Goal: Task Accomplishment & Management: Use online tool/utility

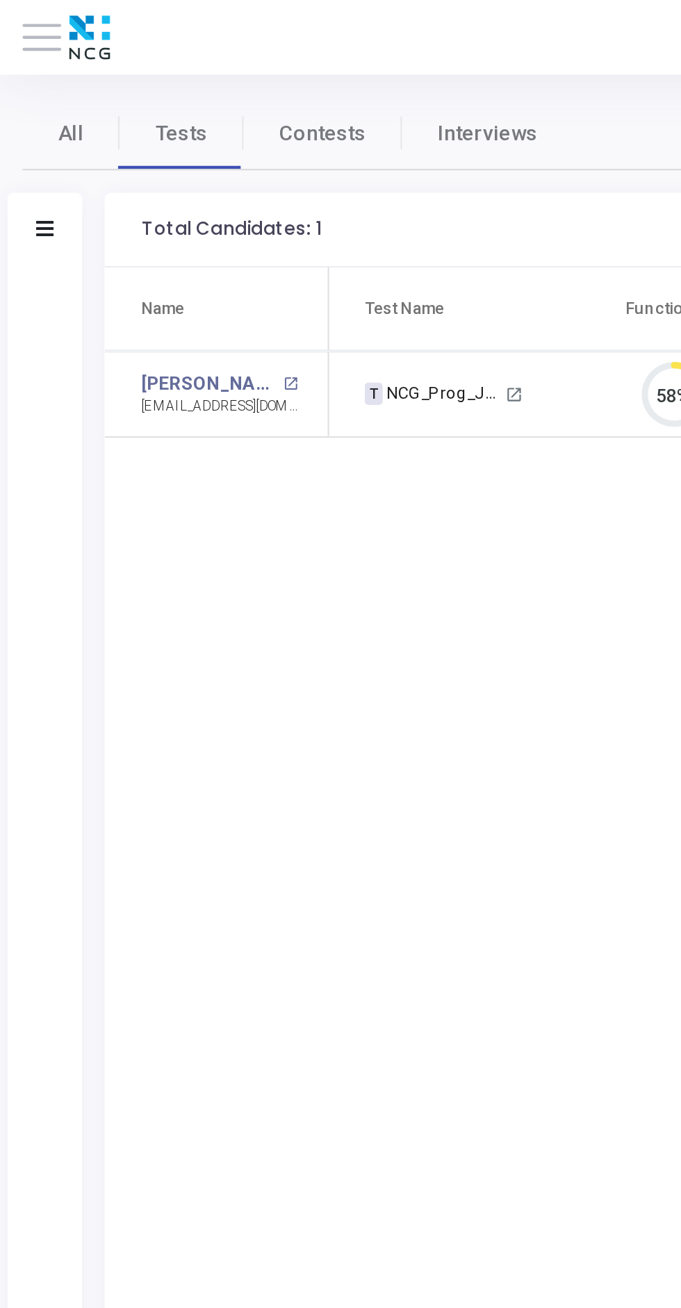
scroll to position [29, 35]
click at [17, 103] on icon at bounding box center [21, 106] width 8 height 7
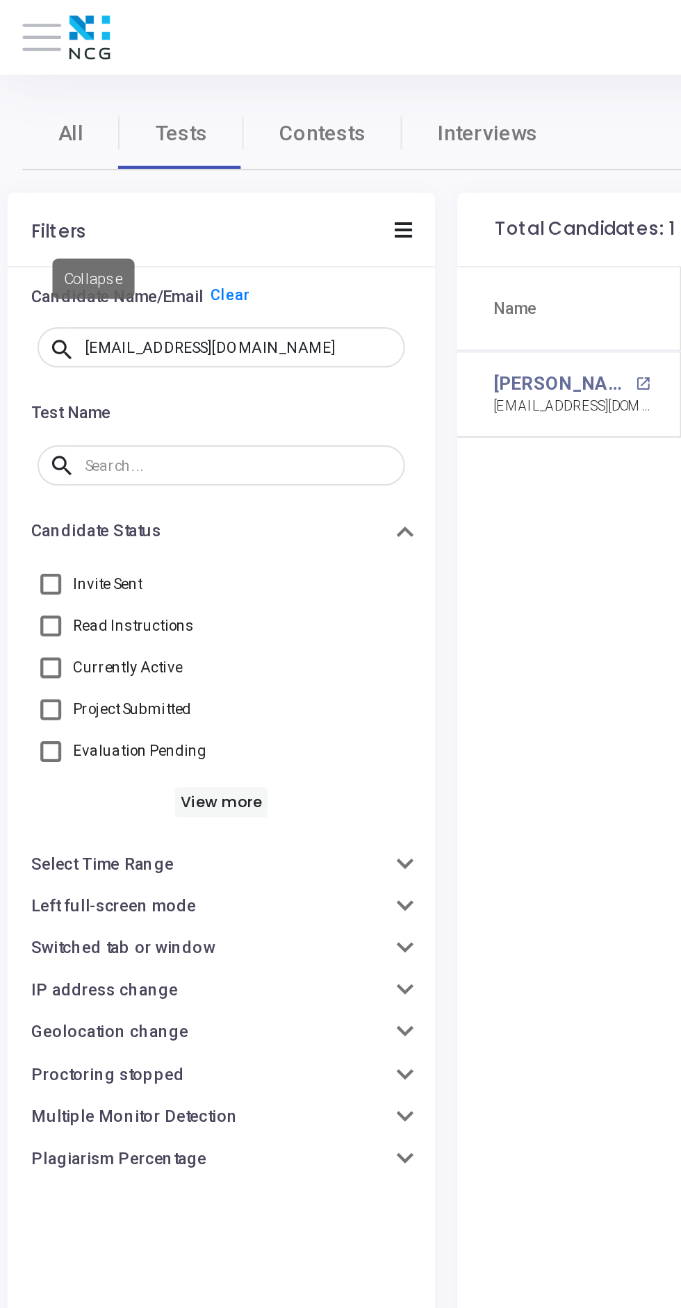
click at [137, 158] on input "raghava555.m@gmail.com" at bounding box center [112, 162] width 144 height 8
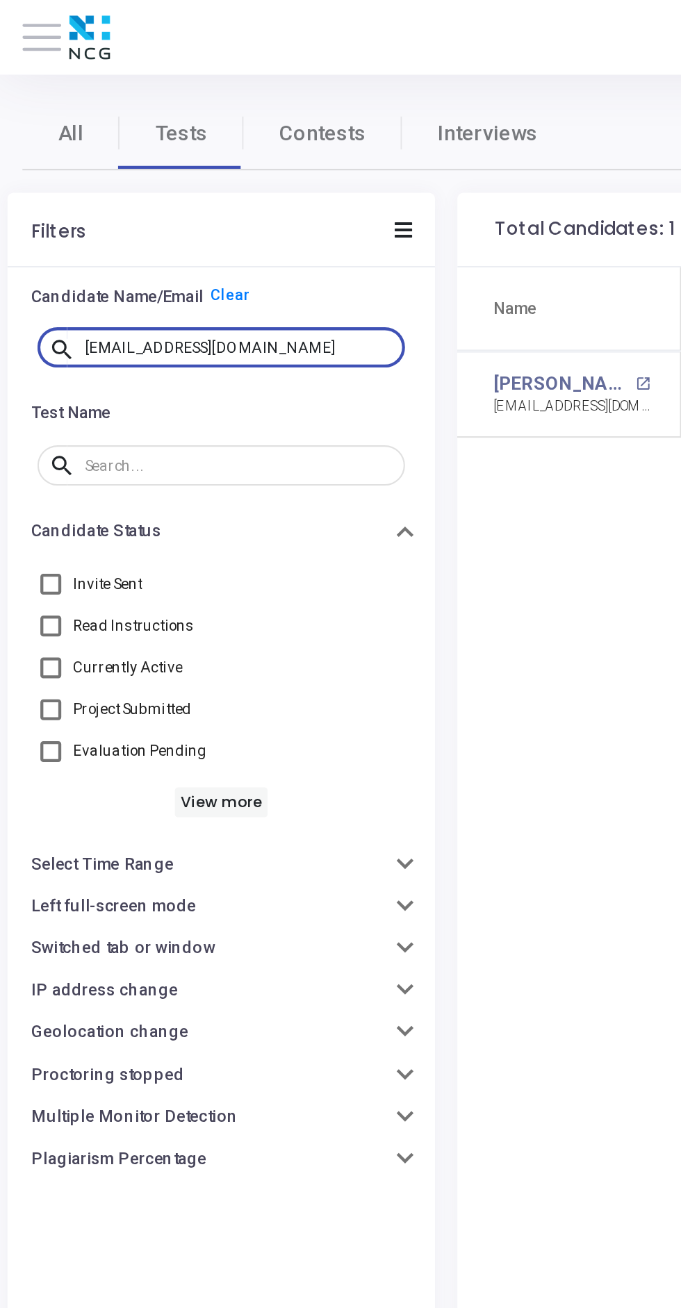
scroll to position [6, 6]
type input "r"
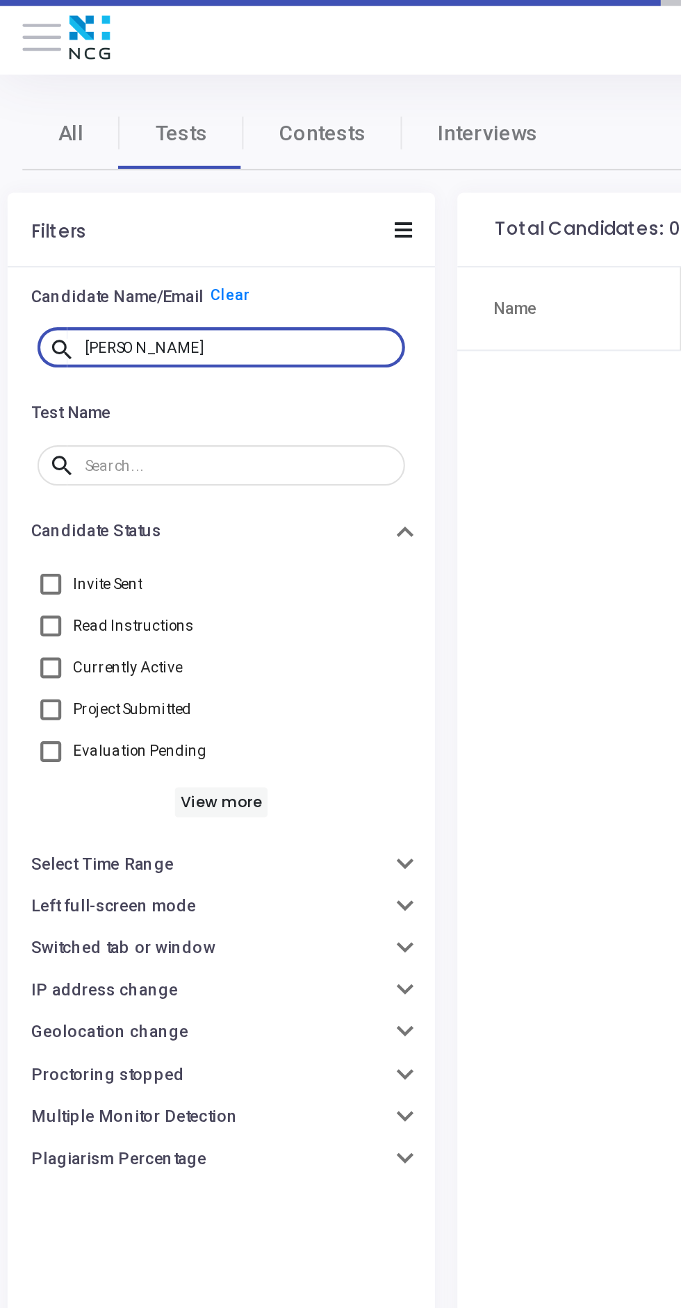
type input "Sayan"
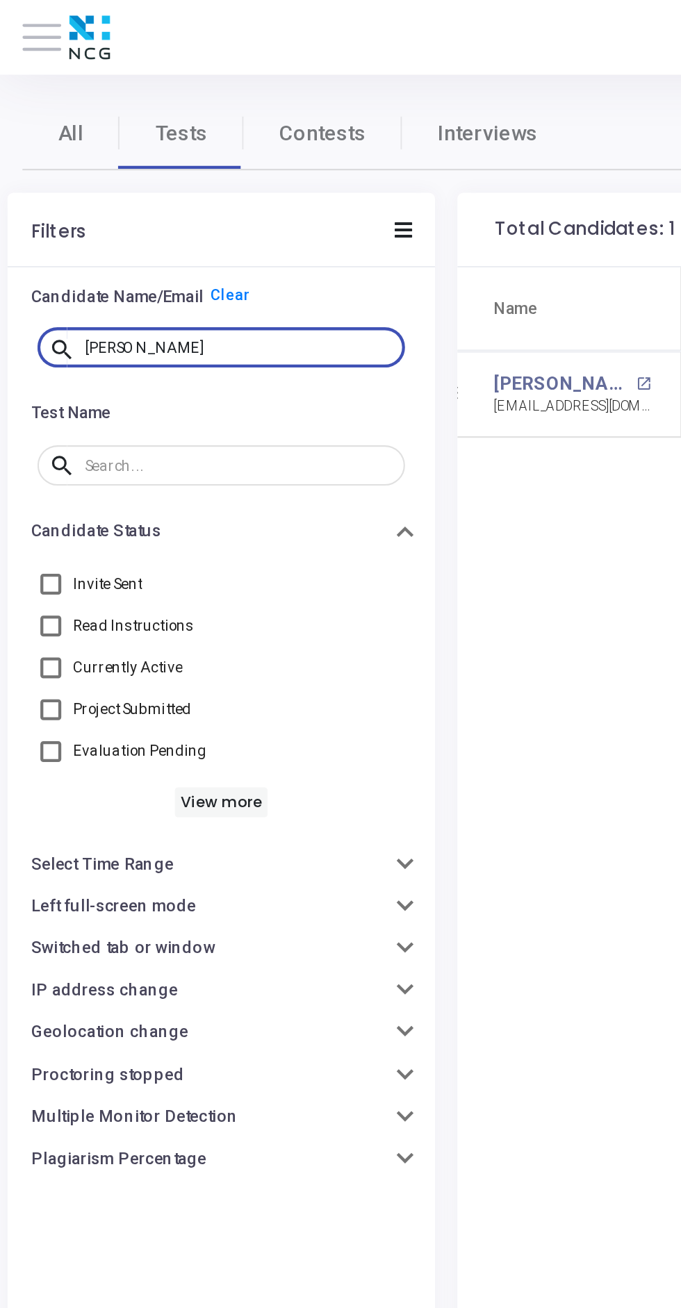
click at [190, 108] on icon at bounding box center [187, 106] width 8 height 7
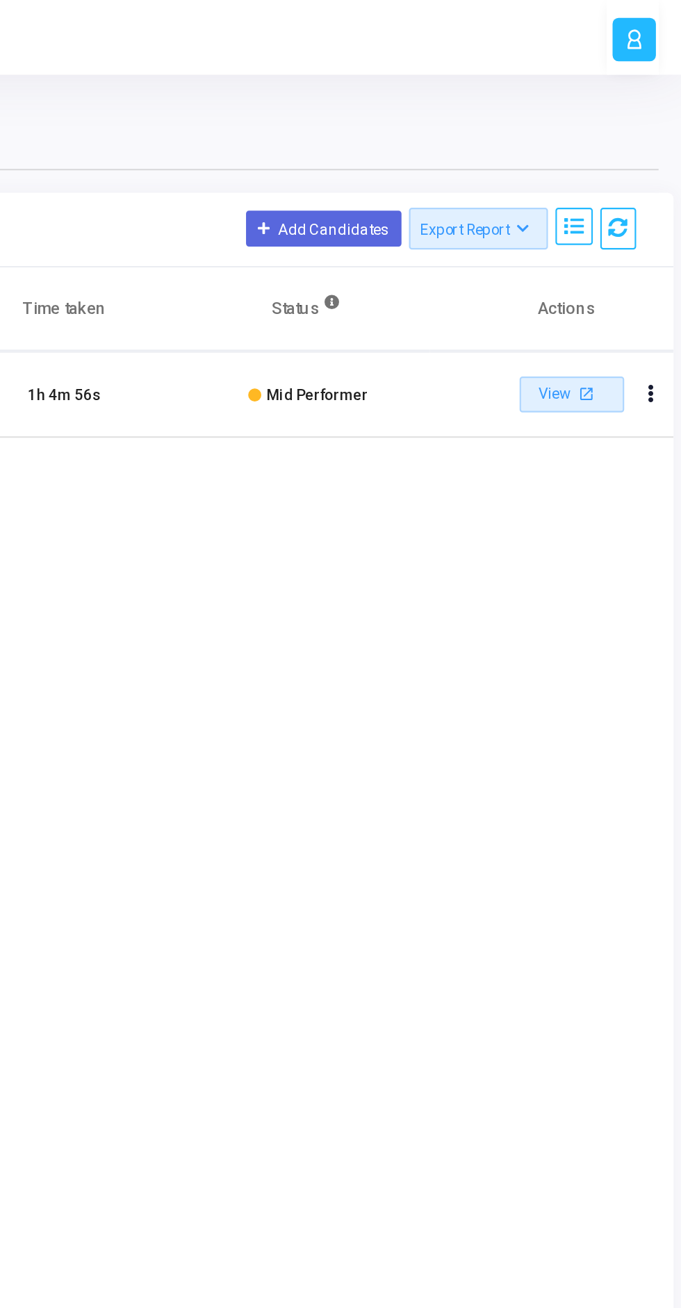
click at [635, 183] on mat-icon "open_in_new" at bounding box center [636, 183] width 10 height 10
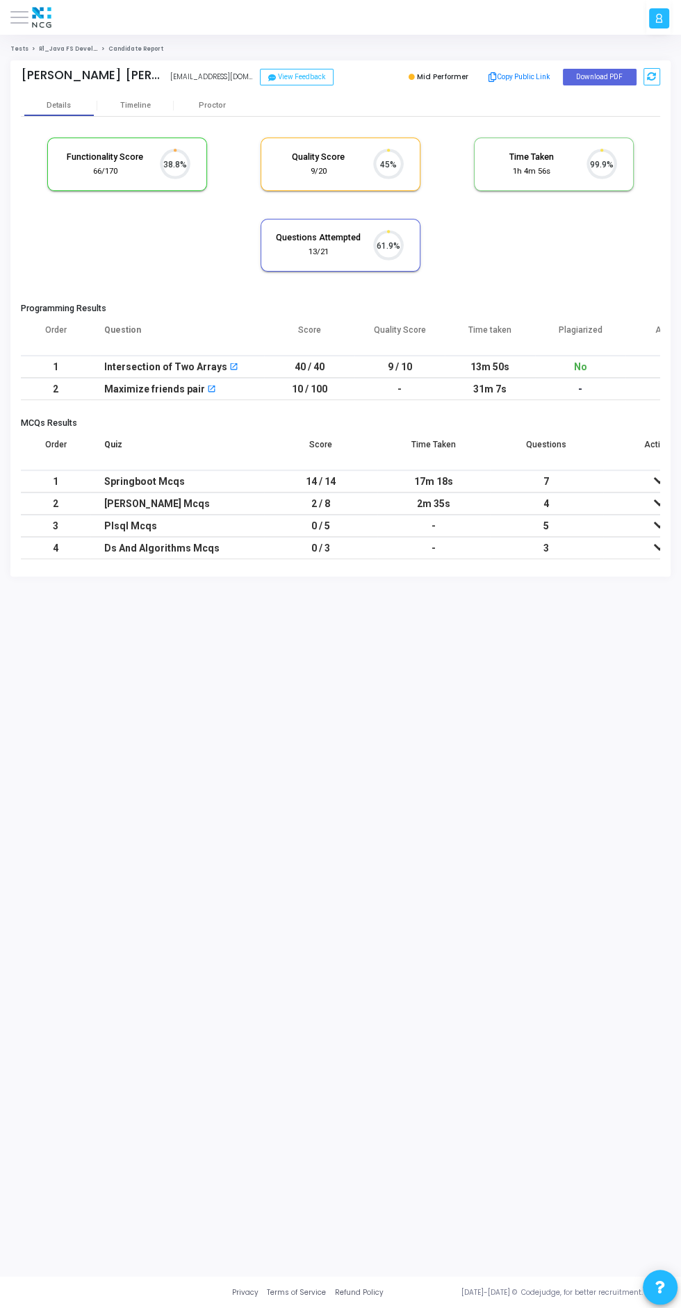
scroll to position [29, 35]
click at [612, 72] on button "Download PDF" at bounding box center [599, 77] width 74 height 17
